Goal: Task Accomplishment & Management: Use online tool/utility

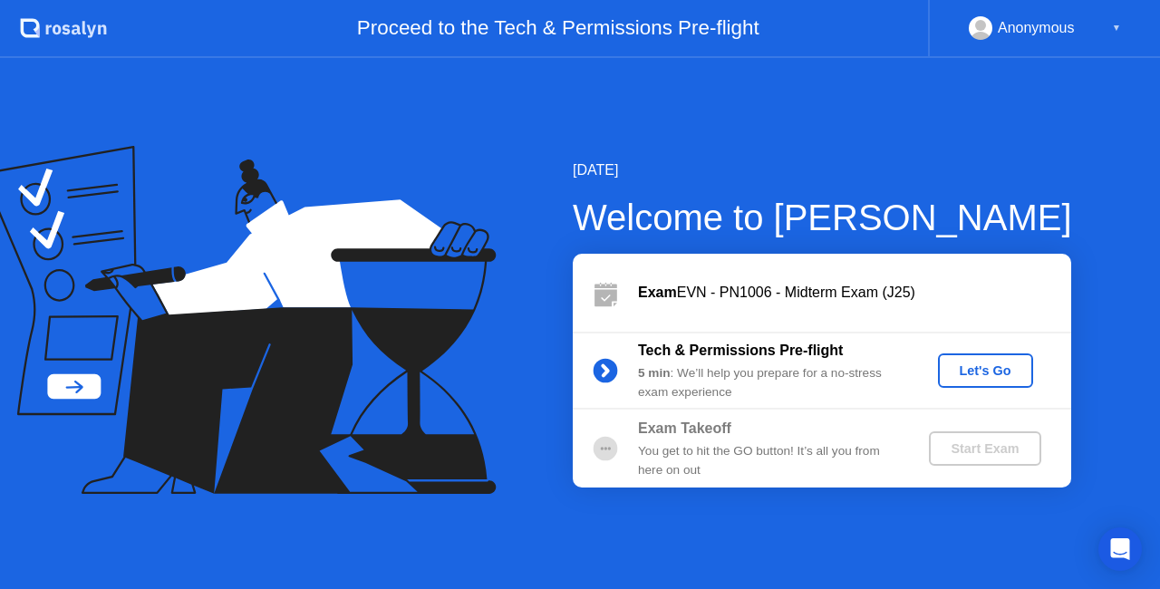
click at [986, 371] on div "Let's Go" at bounding box center [985, 370] width 81 height 14
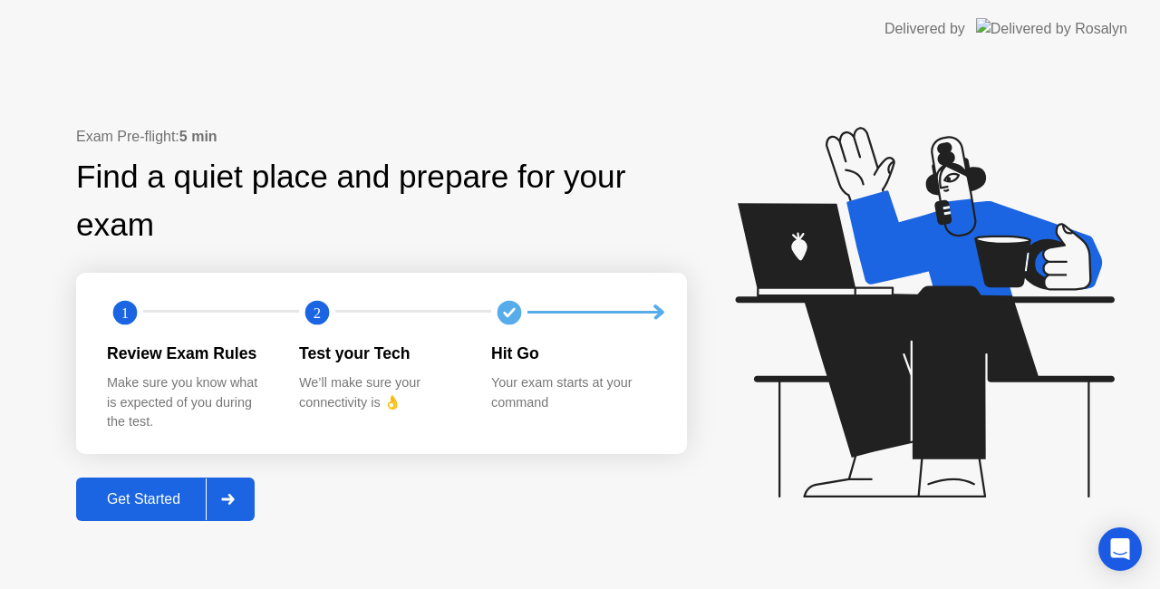
click at [155, 495] on div "Get Started" at bounding box center [144, 499] width 124 height 16
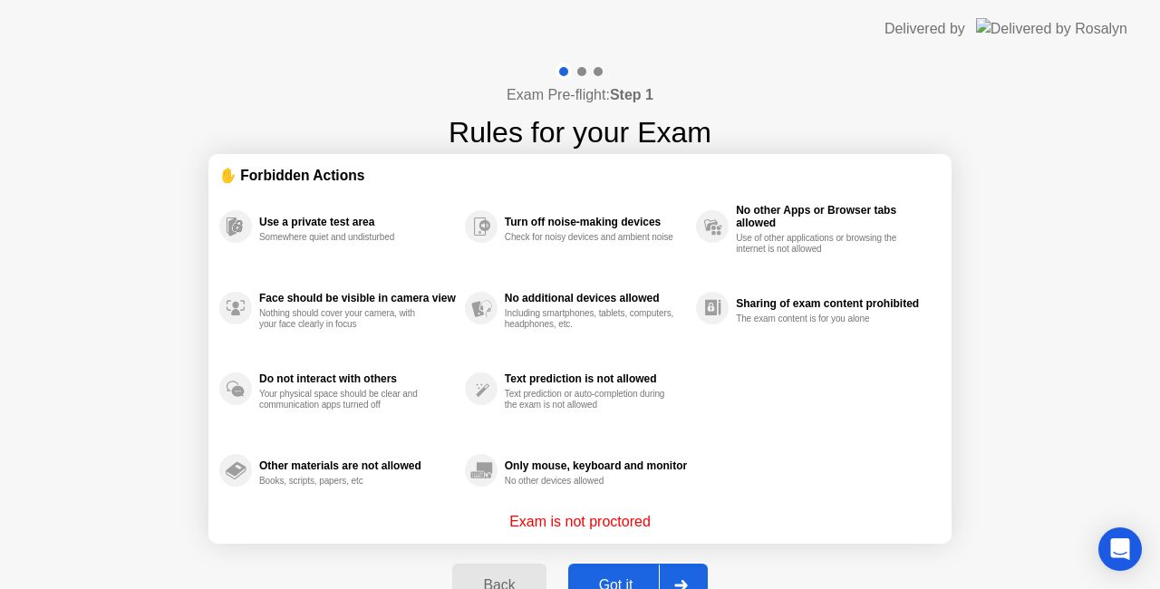
click at [584, 565] on button "Got it" at bounding box center [638, 585] width 140 height 43
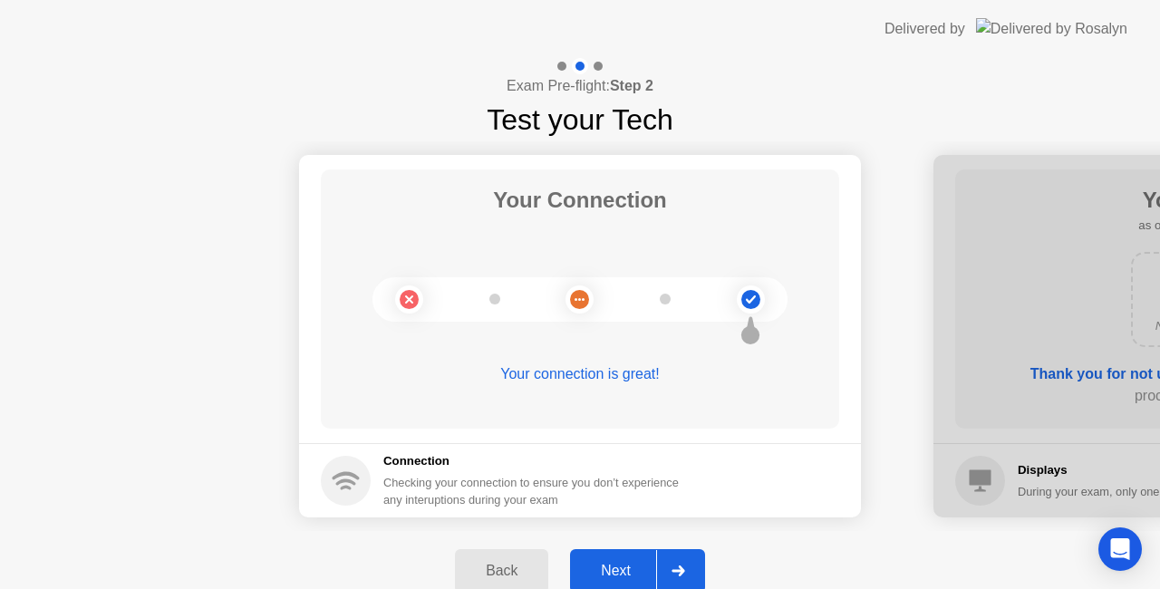
click at [618, 569] on div "Next" at bounding box center [615, 571] width 81 height 16
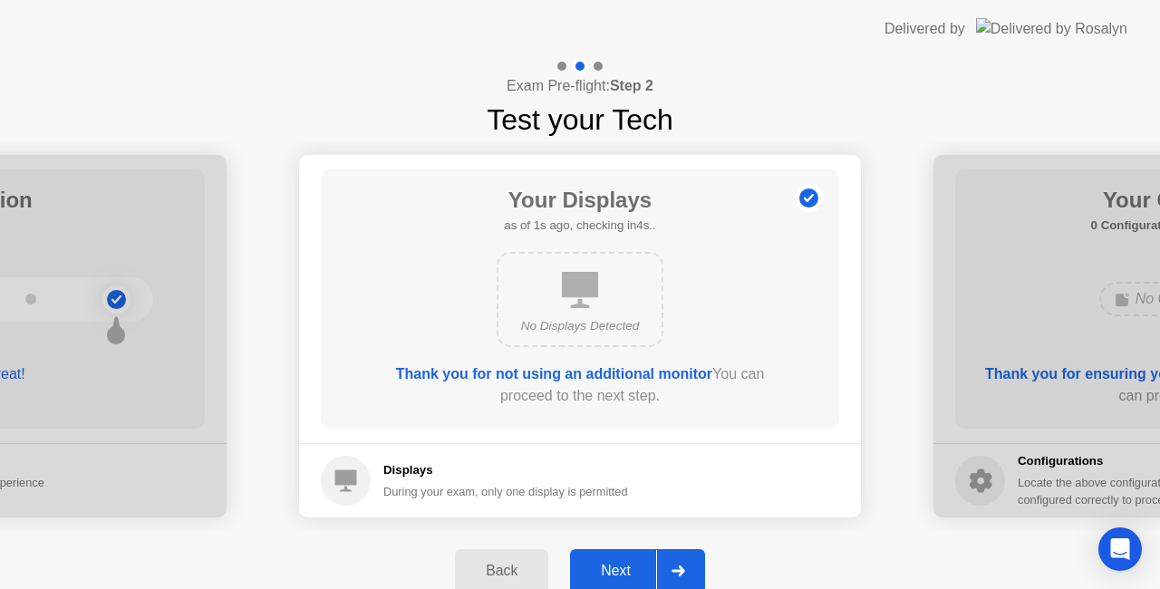
click at [618, 569] on div "Next" at bounding box center [615, 571] width 81 height 16
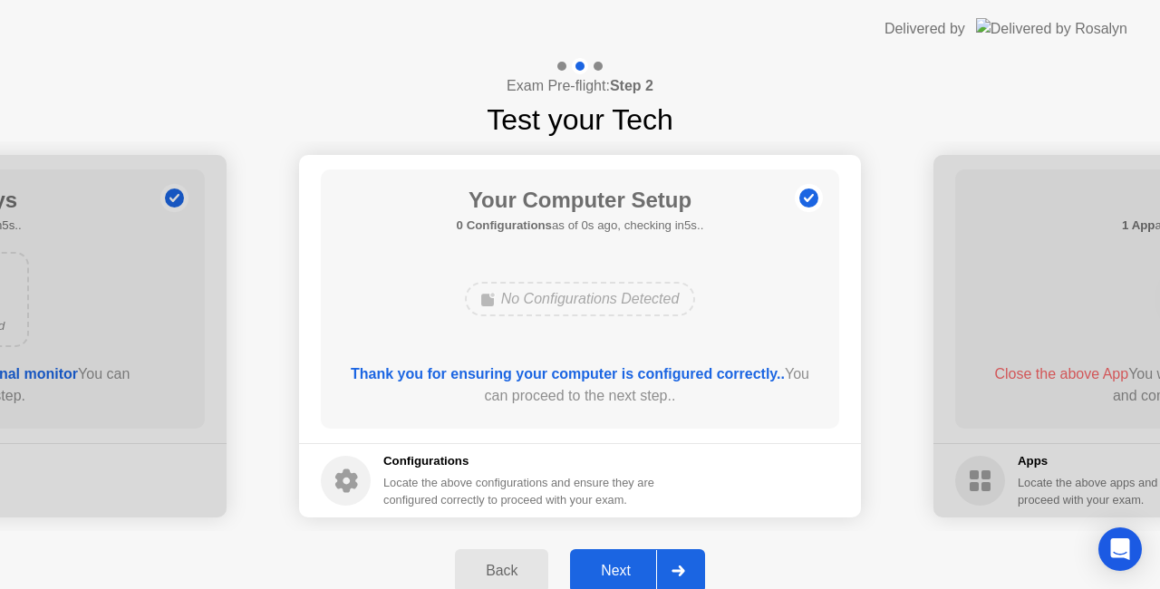
click at [618, 569] on div "Next" at bounding box center [615, 571] width 81 height 16
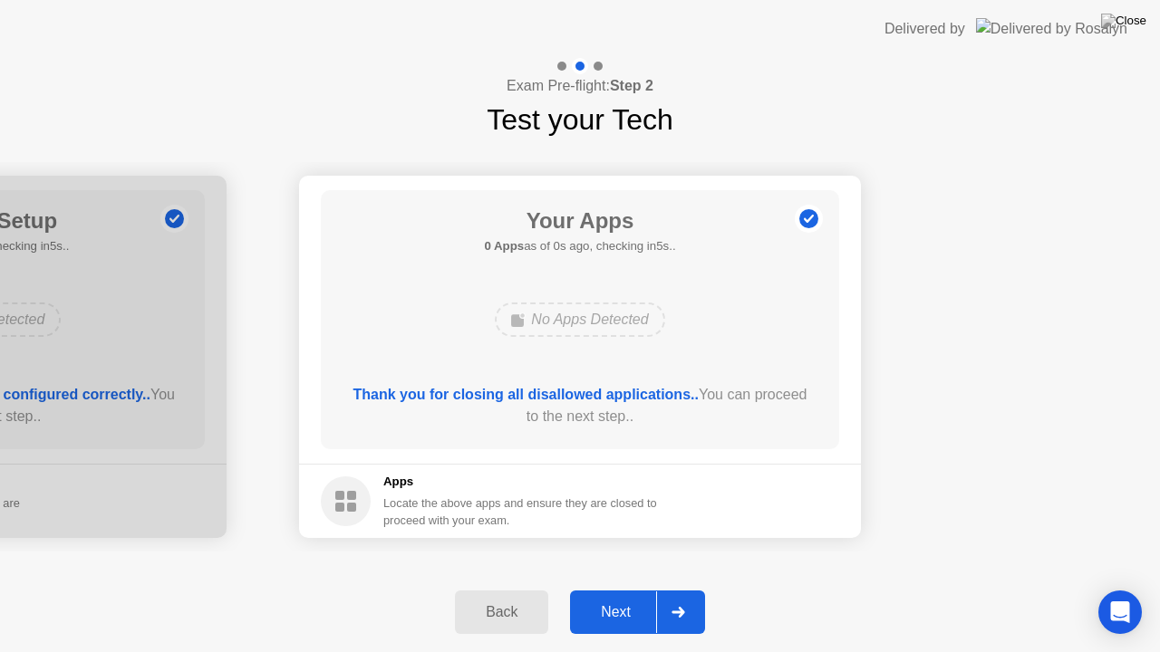
click at [618, 588] on div "Next" at bounding box center [615, 612] width 81 height 16
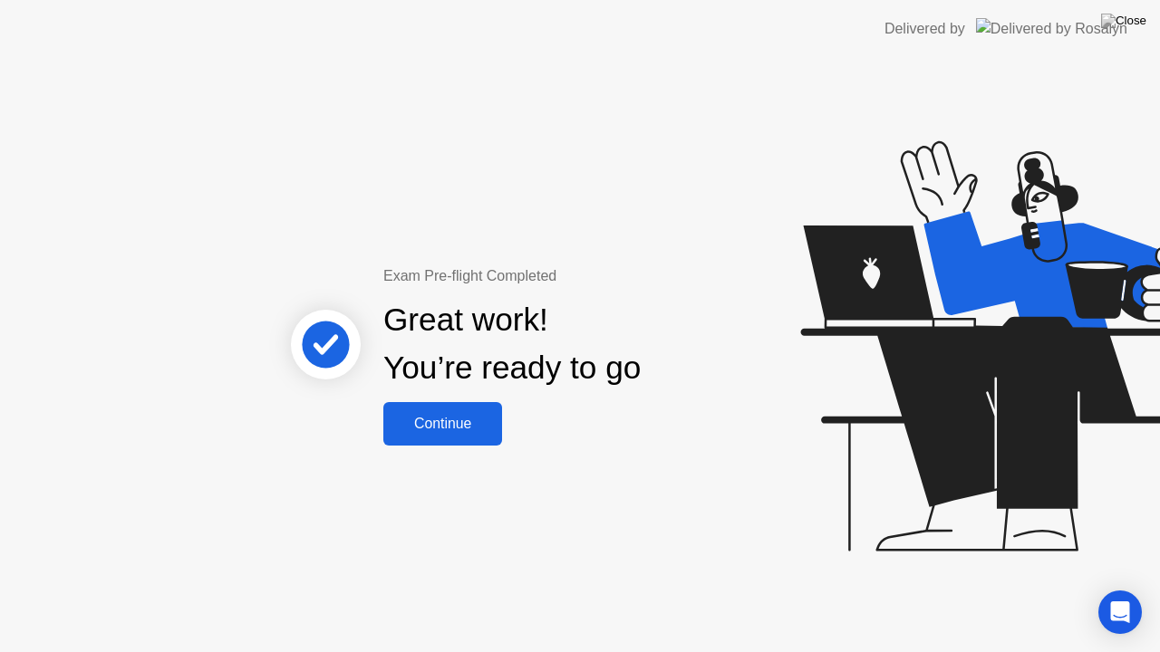
click at [449, 430] on div "Continue" at bounding box center [443, 424] width 108 height 16
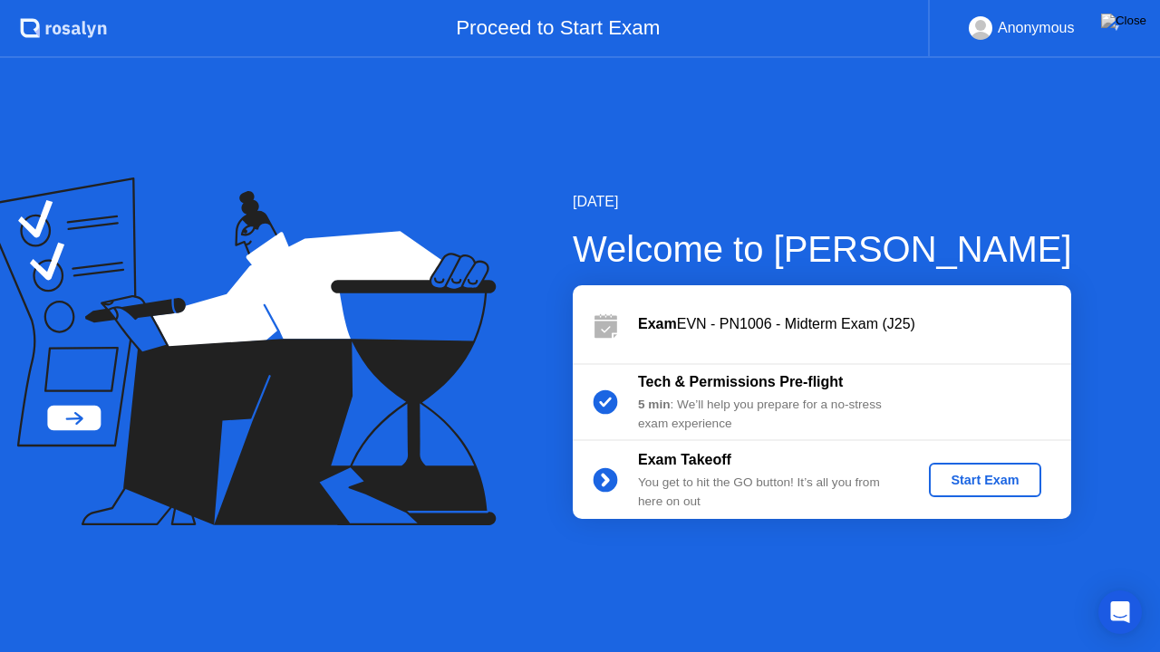
click at [984, 486] on div "Start Exam" at bounding box center [984, 480] width 97 height 14
